Goal: Task Accomplishment & Management: Use online tool/utility

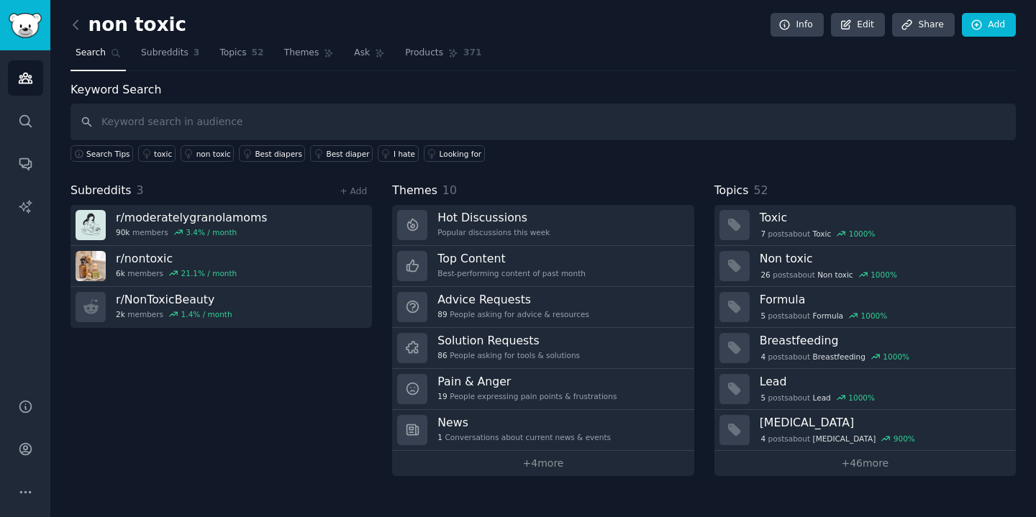
click at [268, 121] on input "text" at bounding box center [542, 122] width 945 height 37
type input "fundraising"
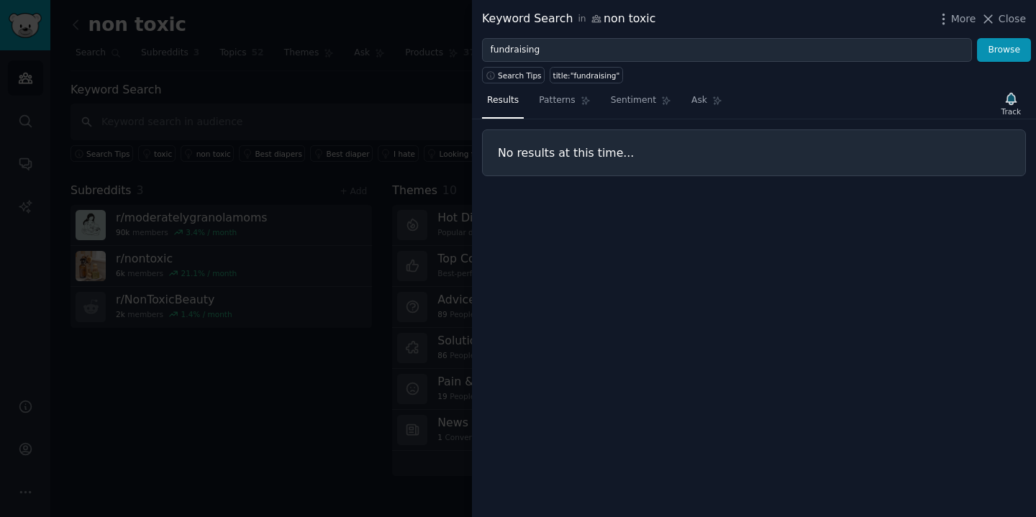
click at [153, 86] on div at bounding box center [518, 258] width 1036 height 517
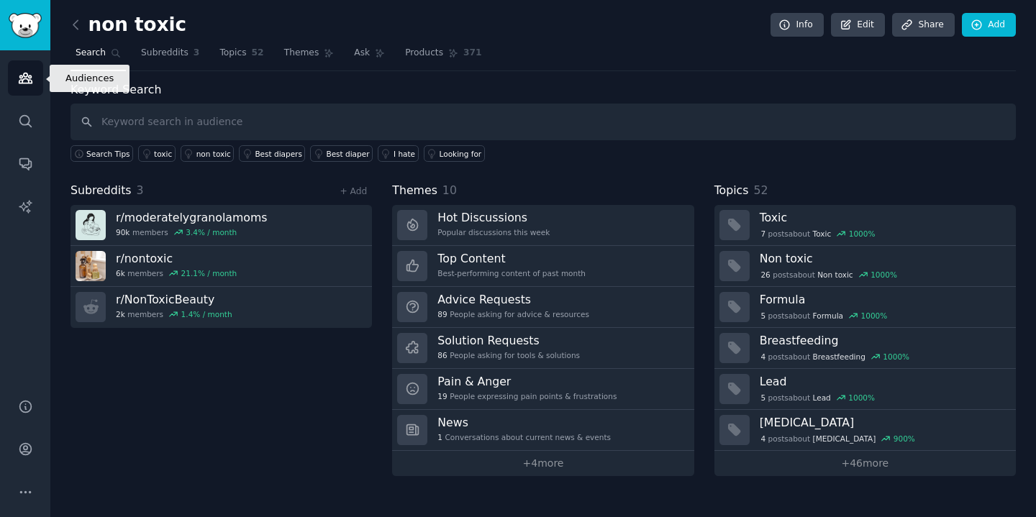
click at [22, 78] on icon "Sidebar" at bounding box center [25, 77] width 15 height 15
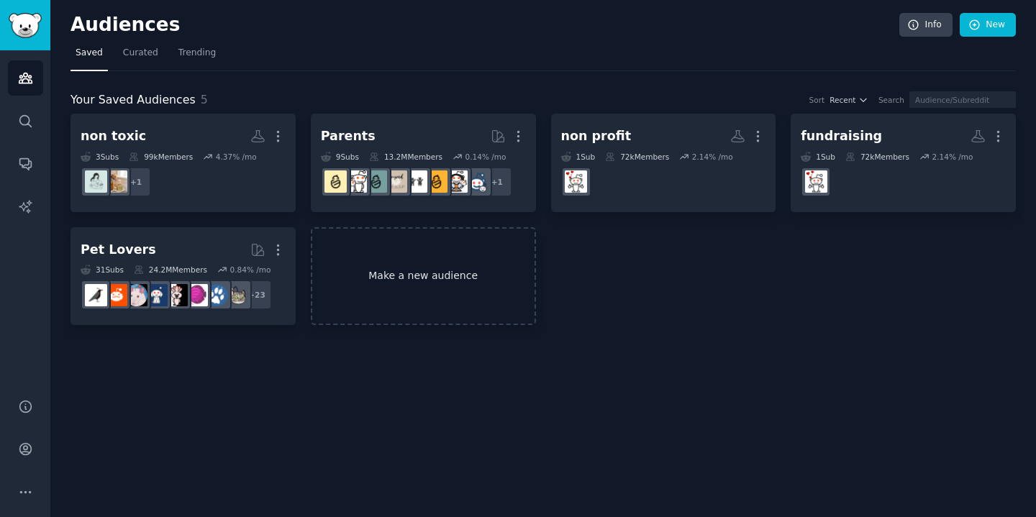
click at [443, 286] on link "Make a new audience" at bounding box center [423, 276] width 225 height 99
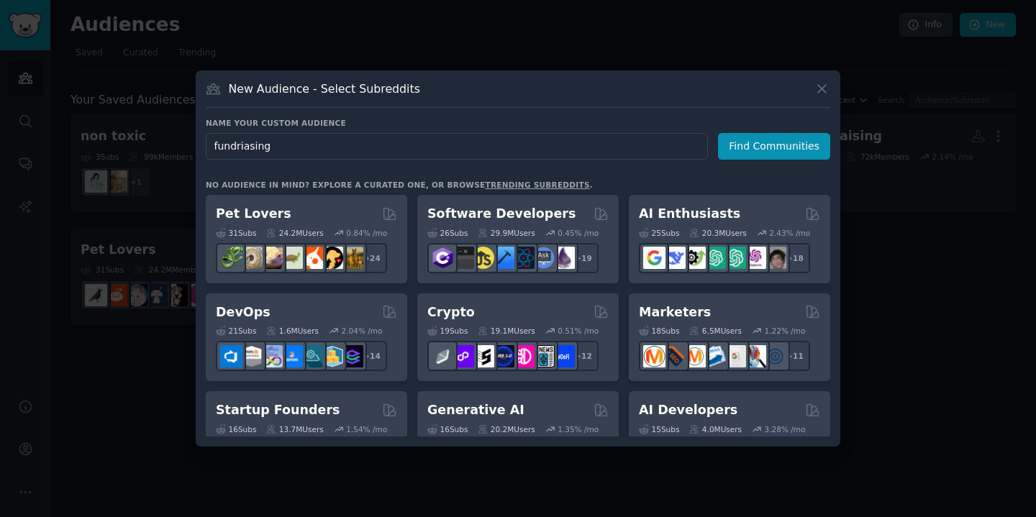
type input "fundraising"
click button "Find Communities" at bounding box center [774, 146] width 112 height 27
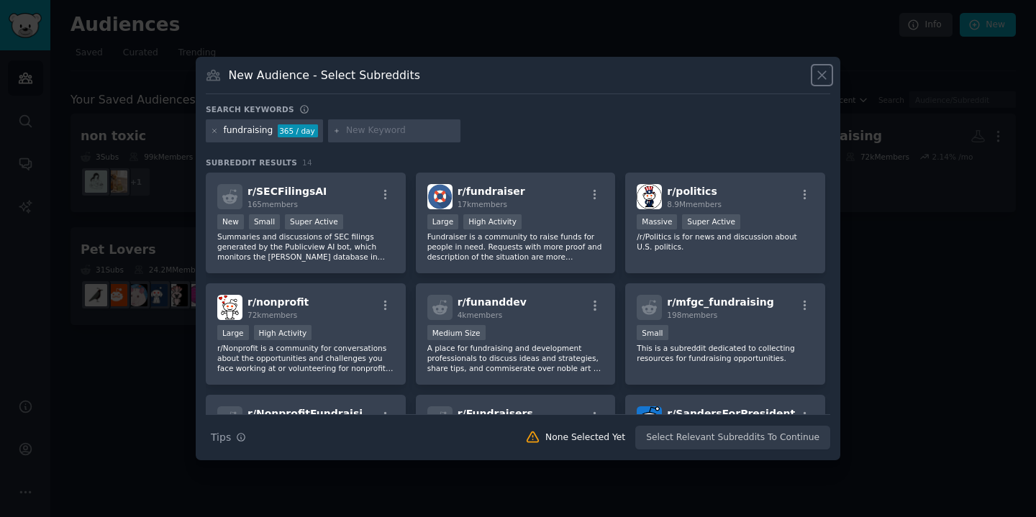
click at [820, 75] on icon at bounding box center [821, 75] width 15 height 15
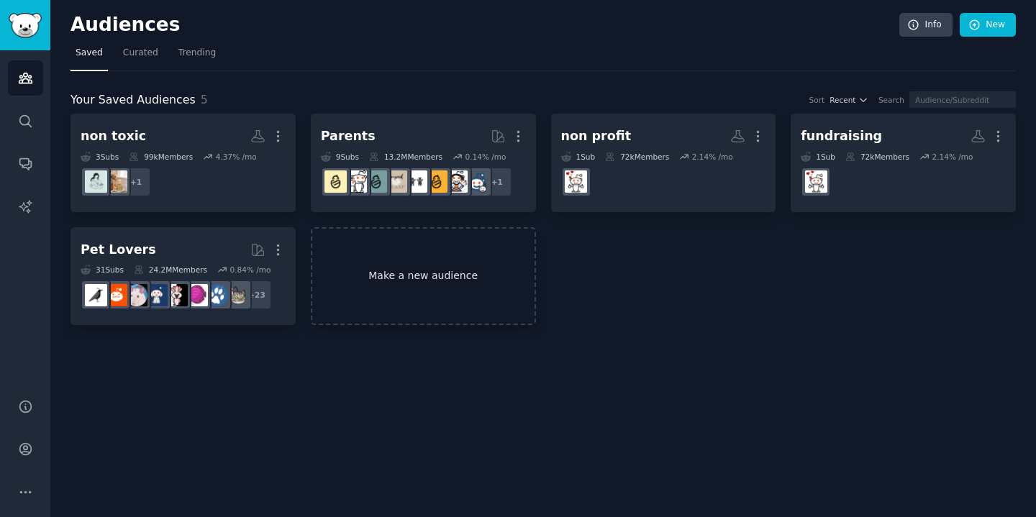
click at [345, 263] on link "Make a new audience" at bounding box center [423, 276] width 225 height 99
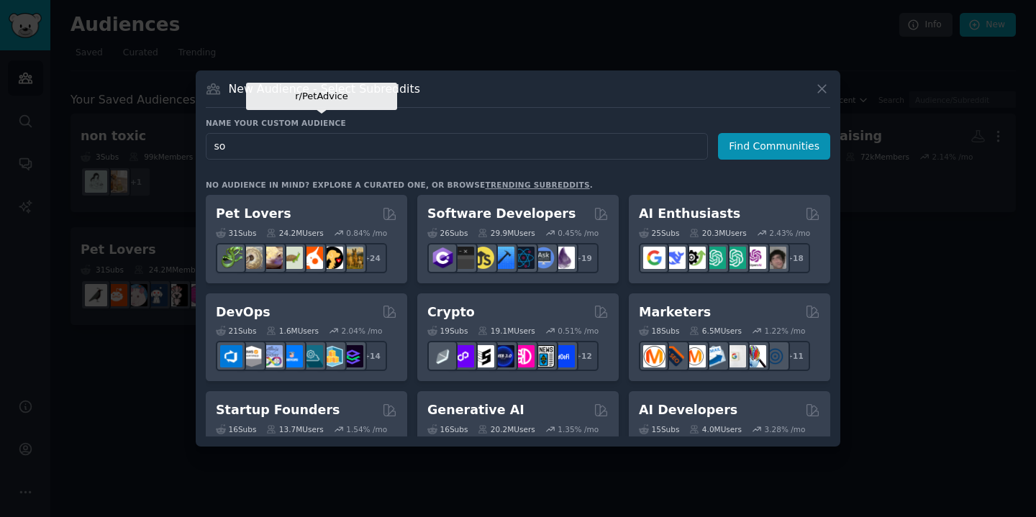
type input "s"
type input "impact innovation"
click button "Find Communities" at bounding box center [774, 146] width 112 height 27
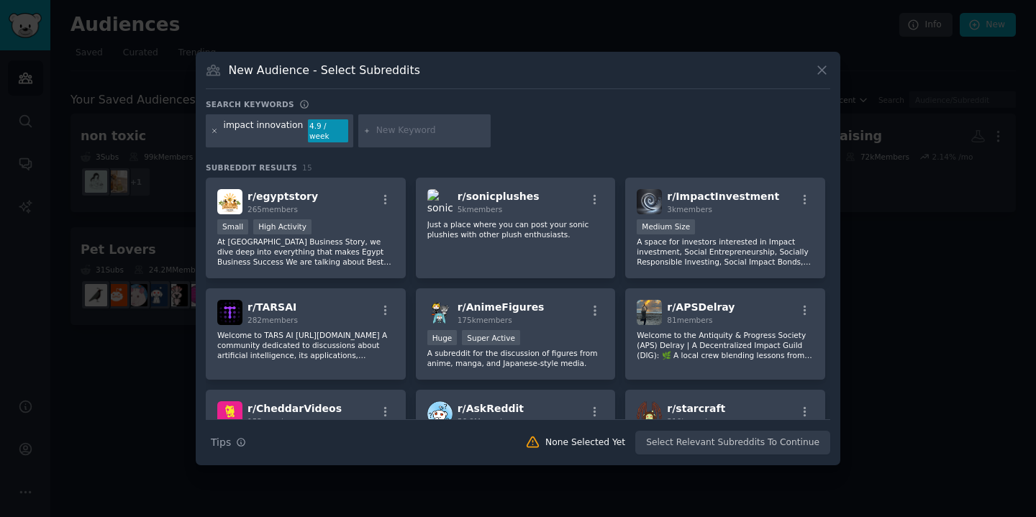
click at [213, 132] on icon at bounding box center [215, 131] width 4 height 4
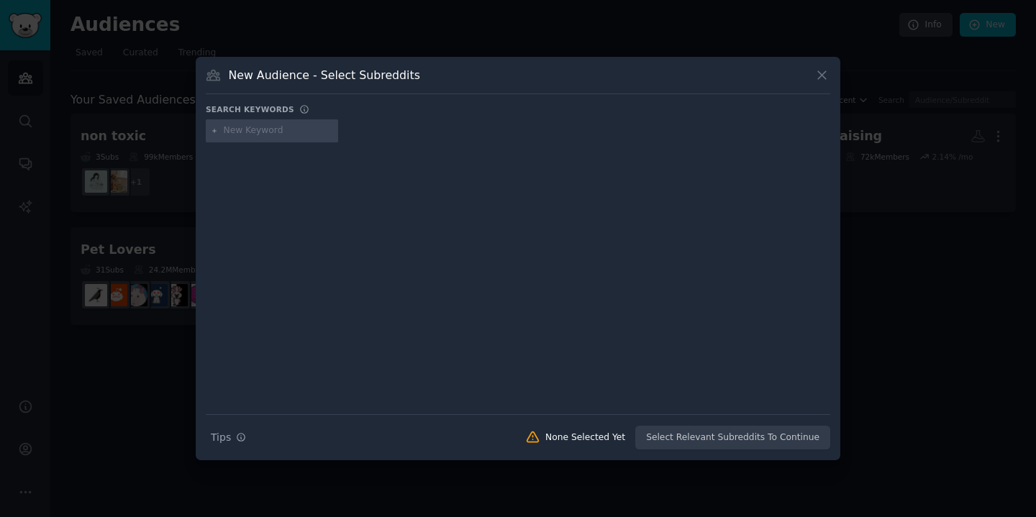
click at [242, 129] on input "text" at bounding box center [278, 130] width 109 height 13
type input "community impact"
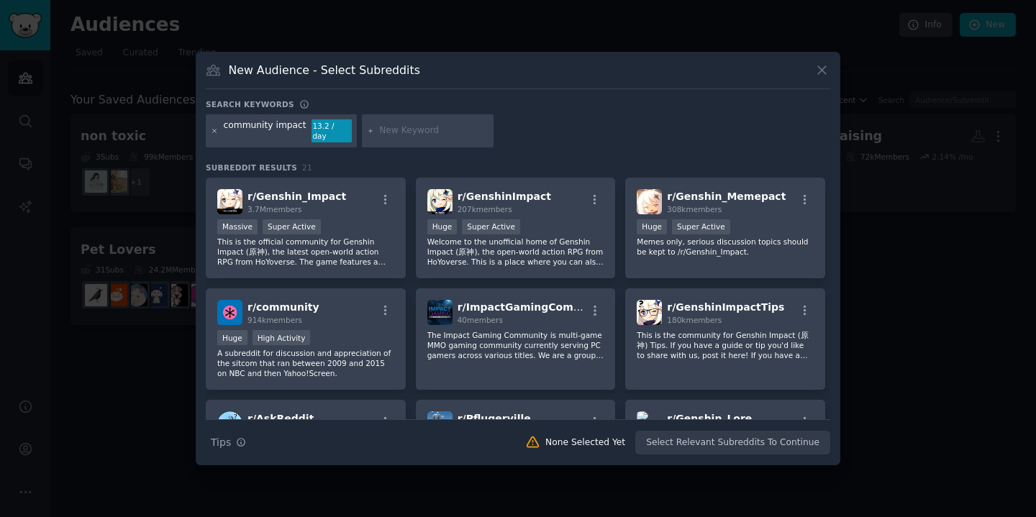
click at [215, 132] on icon at bounding box center [215, 131] width 4 height 4
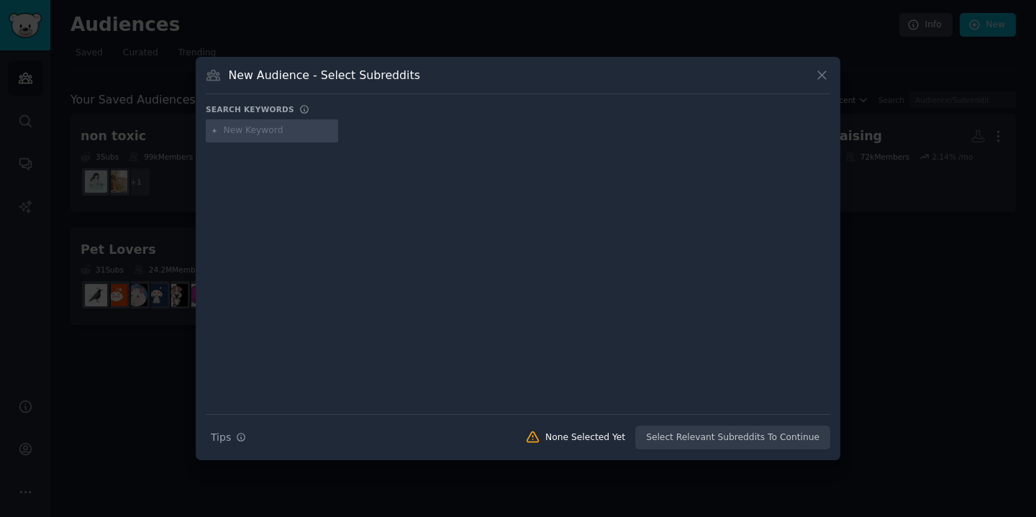
click at [256, 135] on input "text" at bounding box center [278, 130] width 109 height 13
type input "climate innovation"
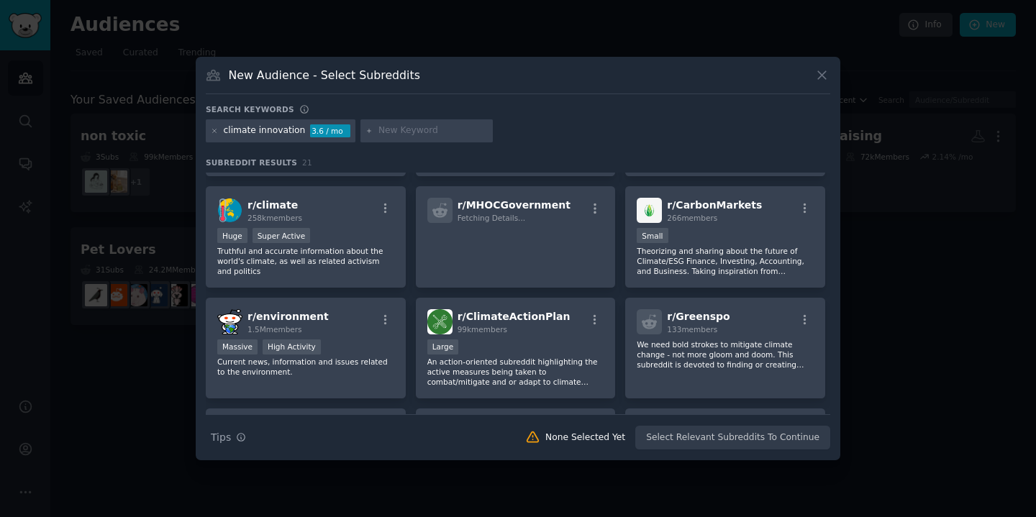
scroll to position [122, 0]
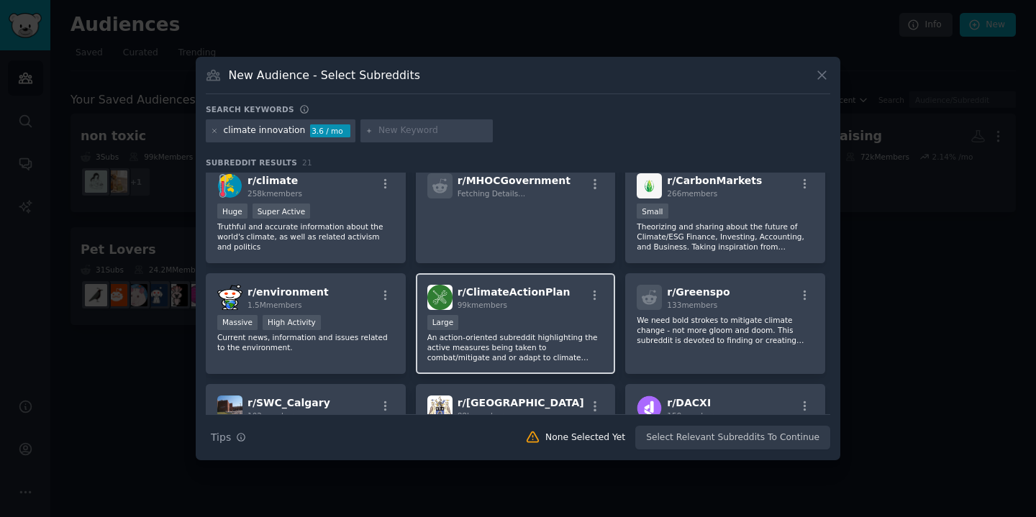
click at [547, 315] on div "10,000 - 100,000 members Large" at bounding box center [515, 324] width 177 height 18
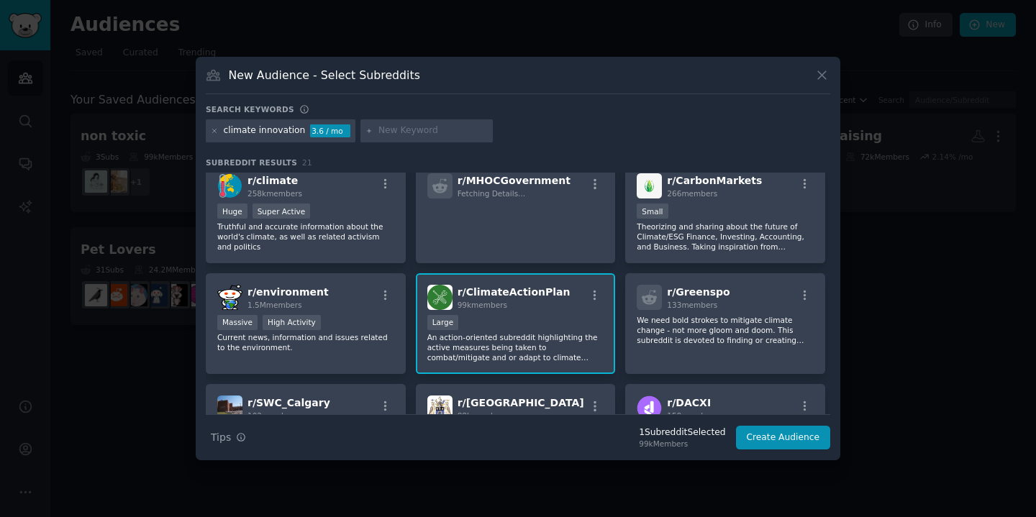
click at [962, 167] on div at bounding box center [518, 258] width 1036 height 517
